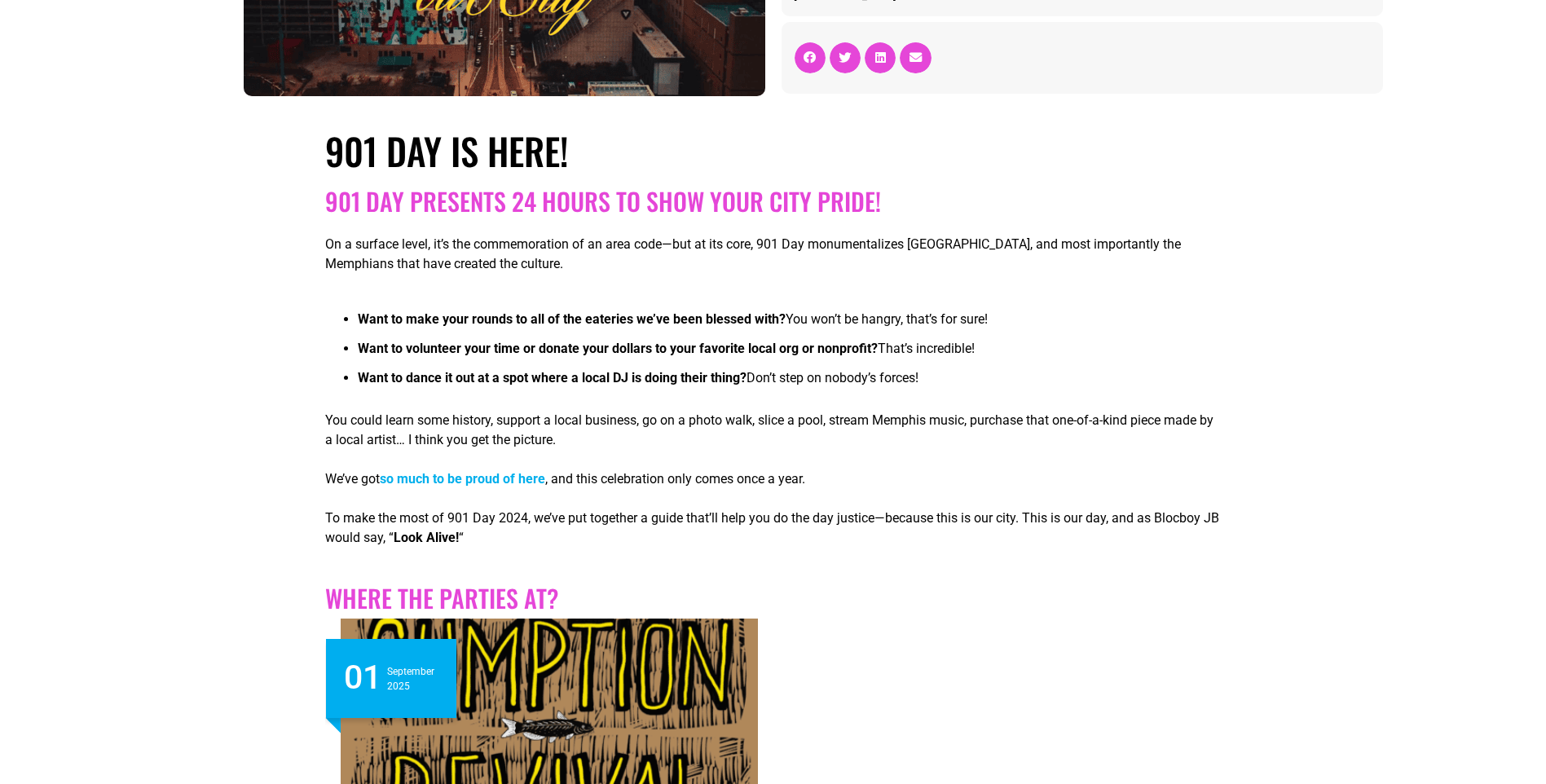
scroll to position [245, 0]
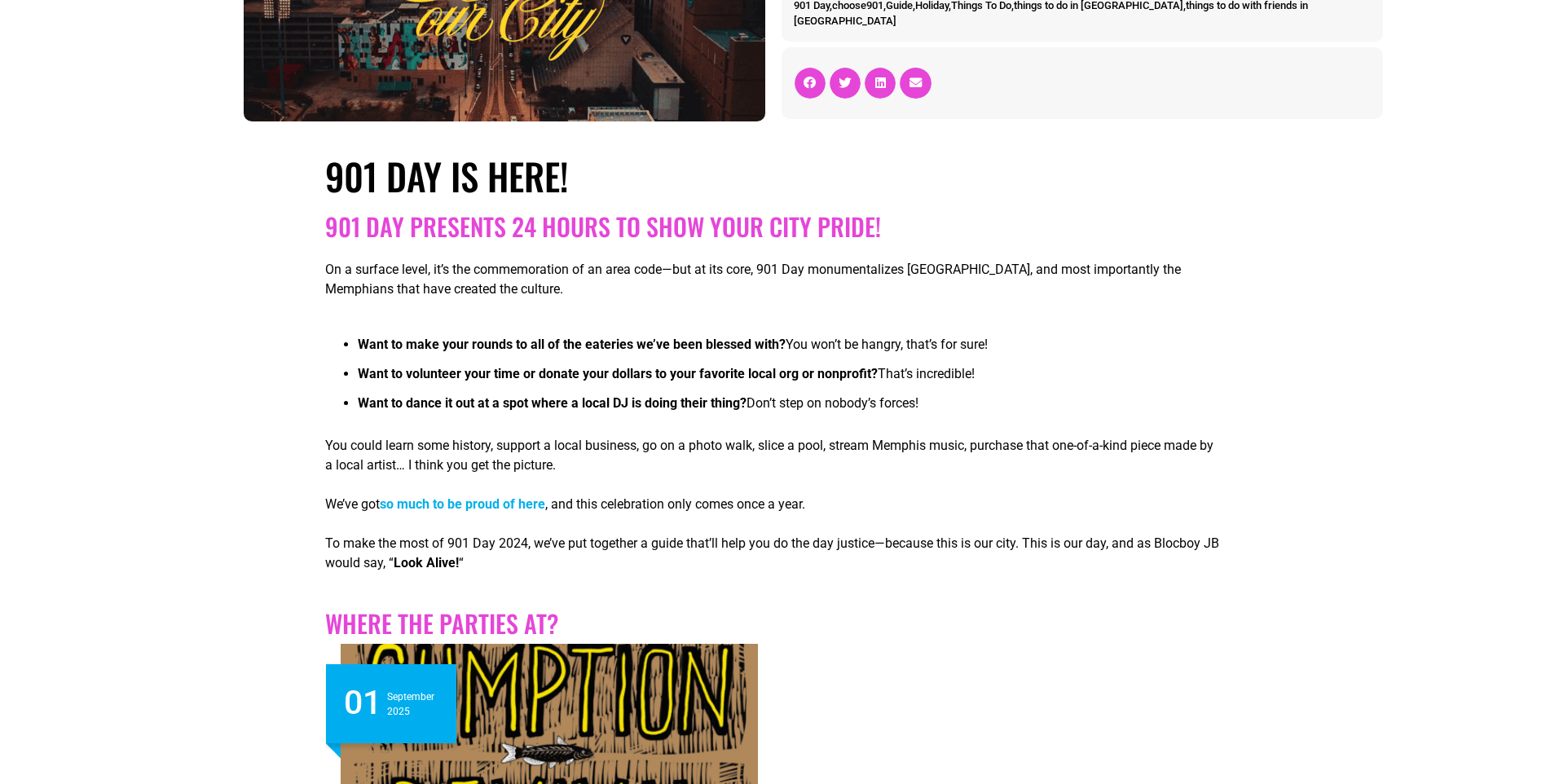
drag, startPoint x: 1168, startPoint y: 354, endPoint x: 1188, endPoint y: 414, distance: 63.2
click at [1188, 414] on li "Want to dance it out at a spot where a local DJ is doing their thing? Don’t ste…" at bounding box center [789, 408] width 862 height 29
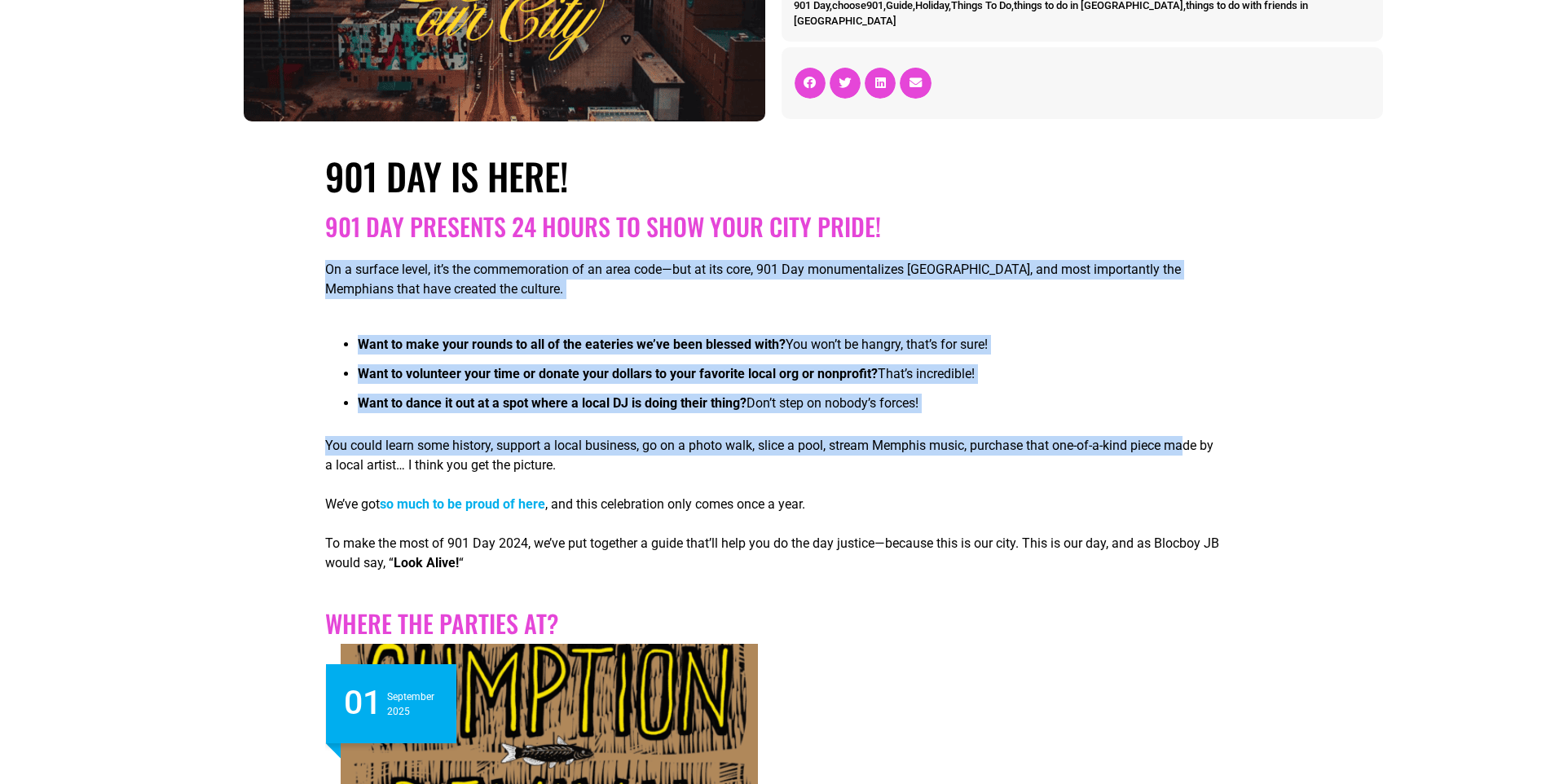
drag, startPoint x: 1187, startPoint y: 448, endPoint x: 1195, endPoint y: 213, distance: 235.1
click at [1195, 213] on h2 "901 Day presents 24 hours to show your city pride!" at bounding box center [773, 226] width 895 height 29
drag, startPoint x: 1195, startPoint y: 213, endPoint x: 1167, endPoint y: 469, distance: 257.5
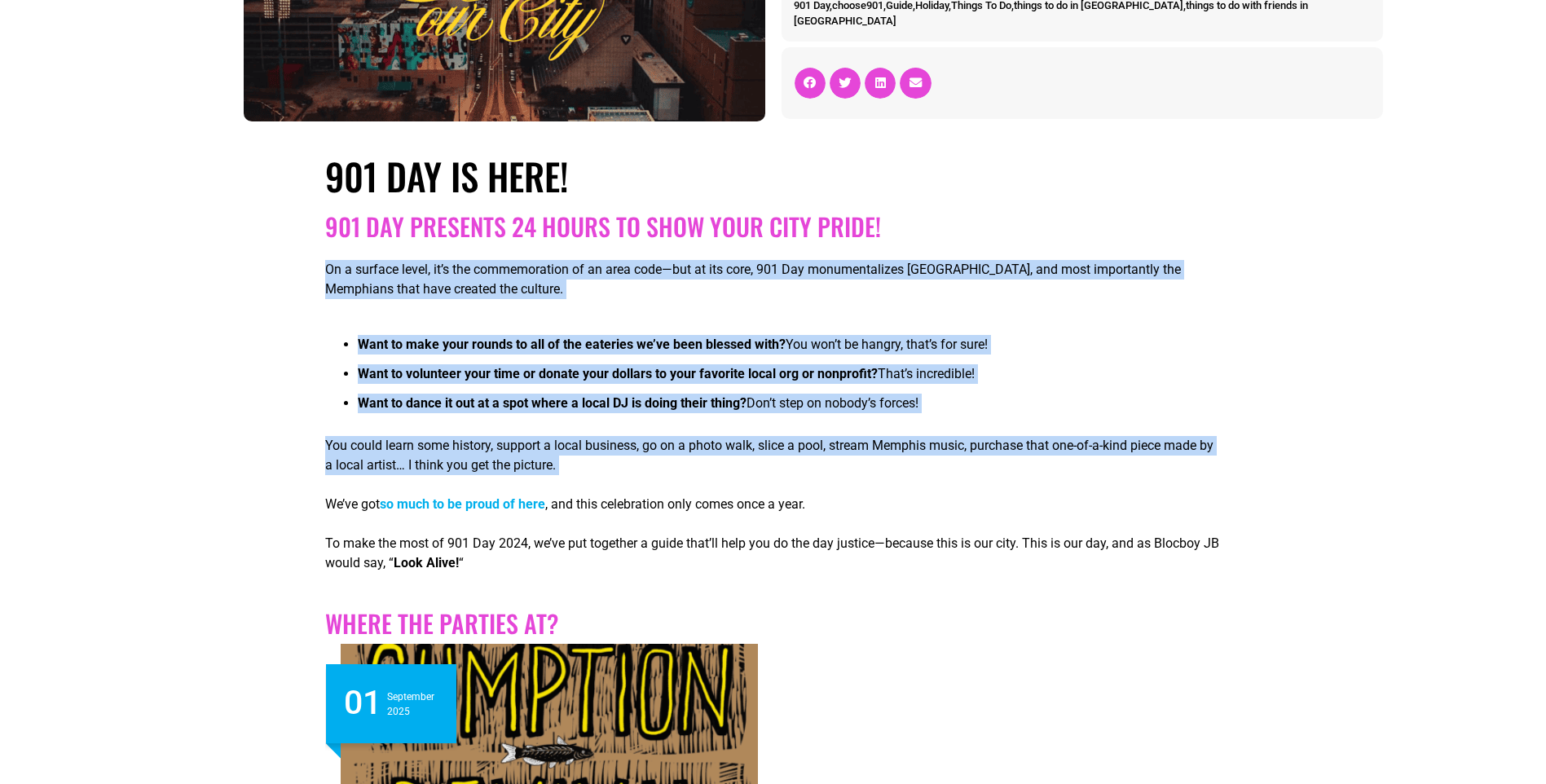
click at [1167, 469] on p "You could learn some history, support a local business, go on a photo walk, sli…" at bounding box center [773, 455] width 895 height 39
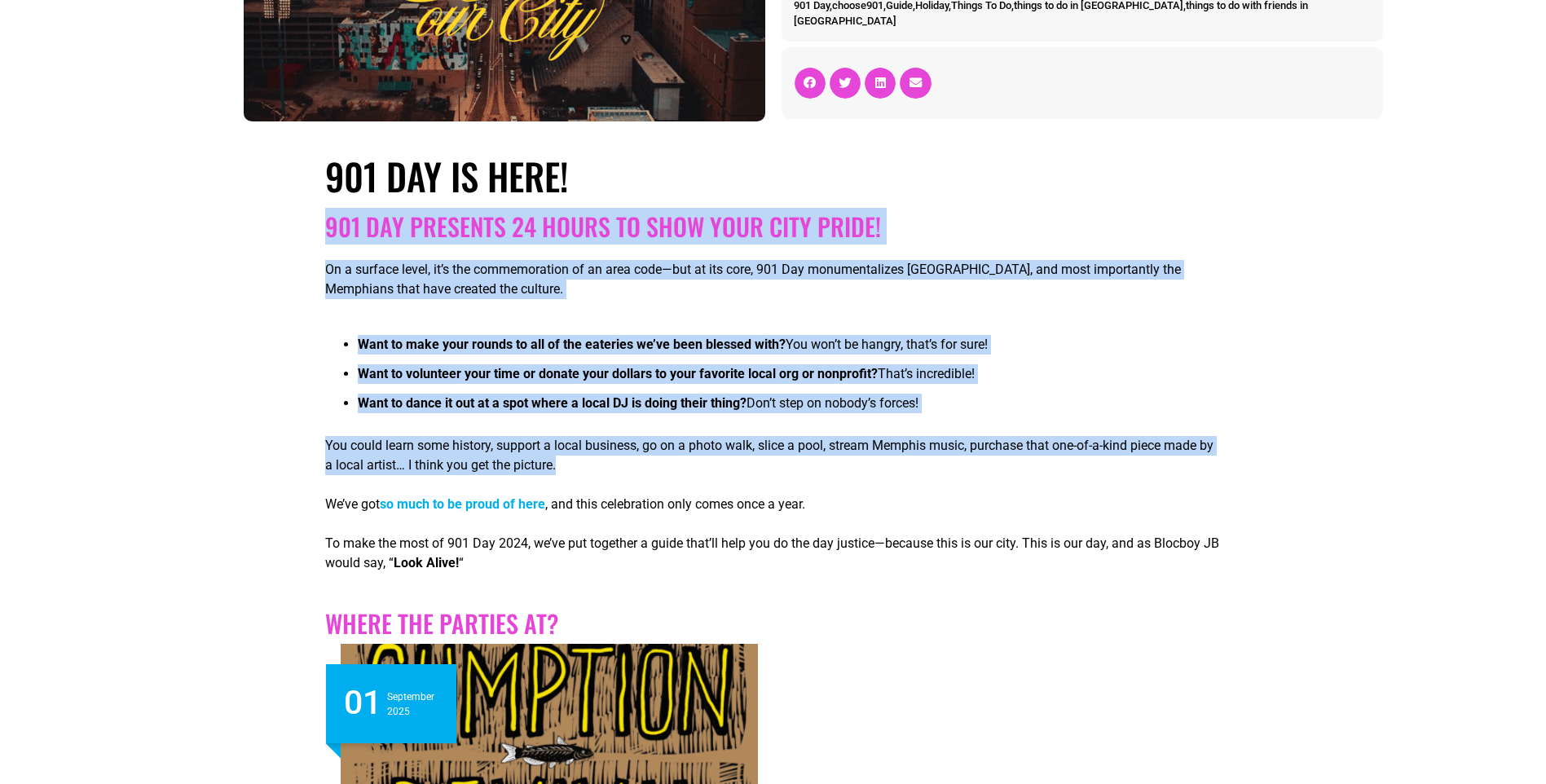
drag, startPoint x: 1122, startPoint y: 367, endPoint x: 1165, endPoint y: 173, distance: 198.7
click at [1165, 173] on h1 "901 Day is Here!" at bounding box center [773, 176] width 895 height 44
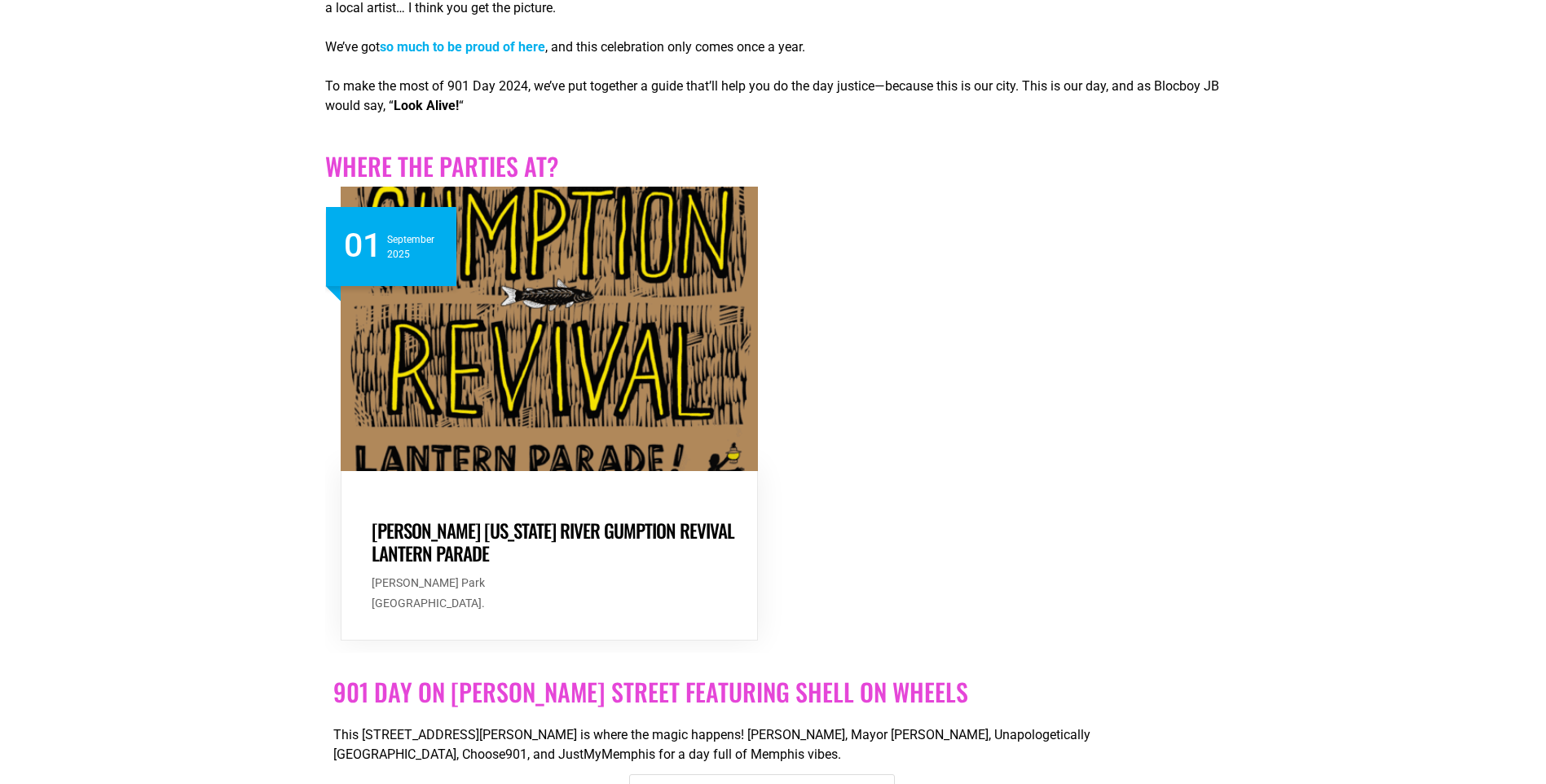
scroll to position [897, 0]
